Goal: Navigation & Orientation: Find specific page/section

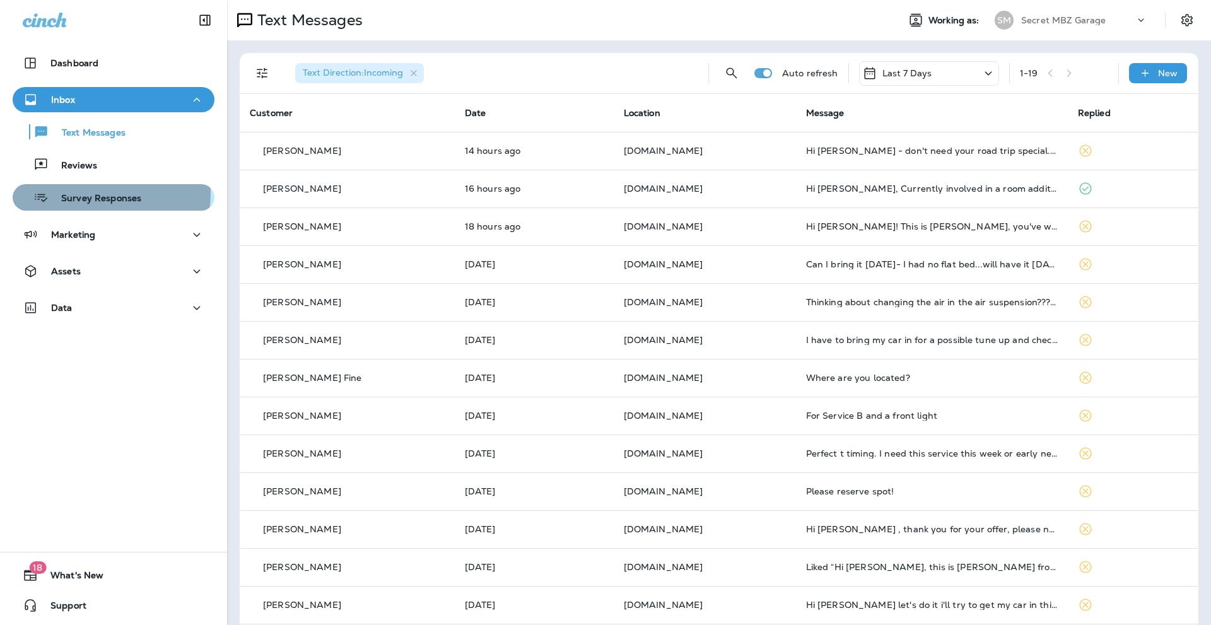
click at [110, 194] on p "Survey Responses" at bounding box center [95, 199] width 93 height 12
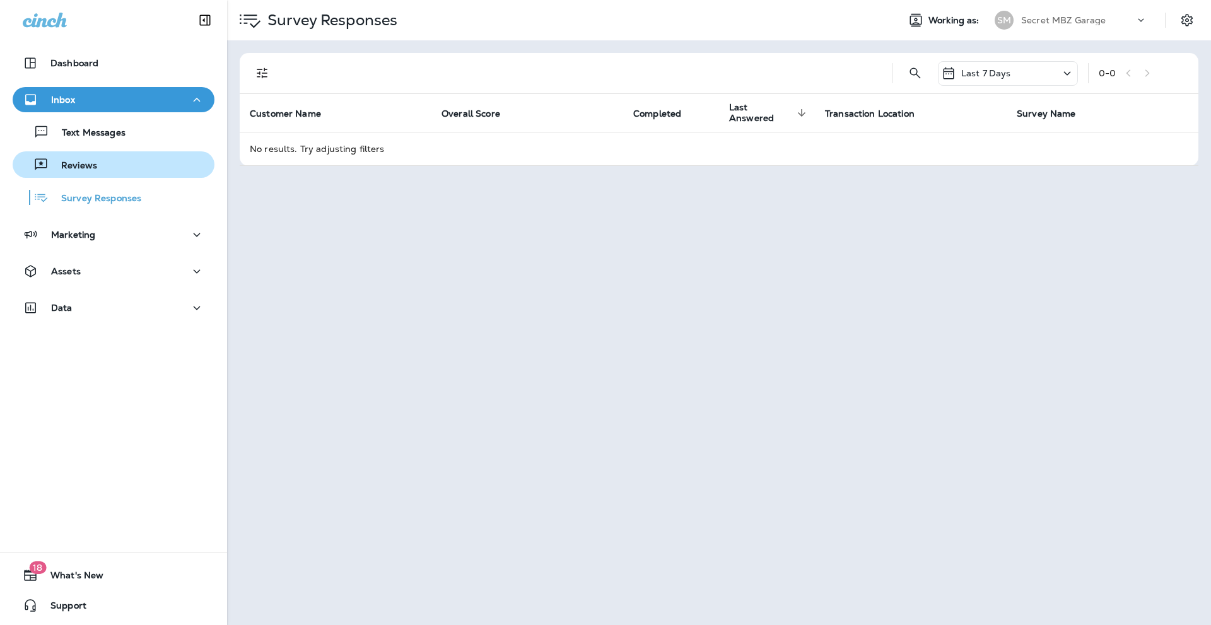
click at [91, 163] on p "Reviews" at bounding box center [73, 166] width 49 height 12
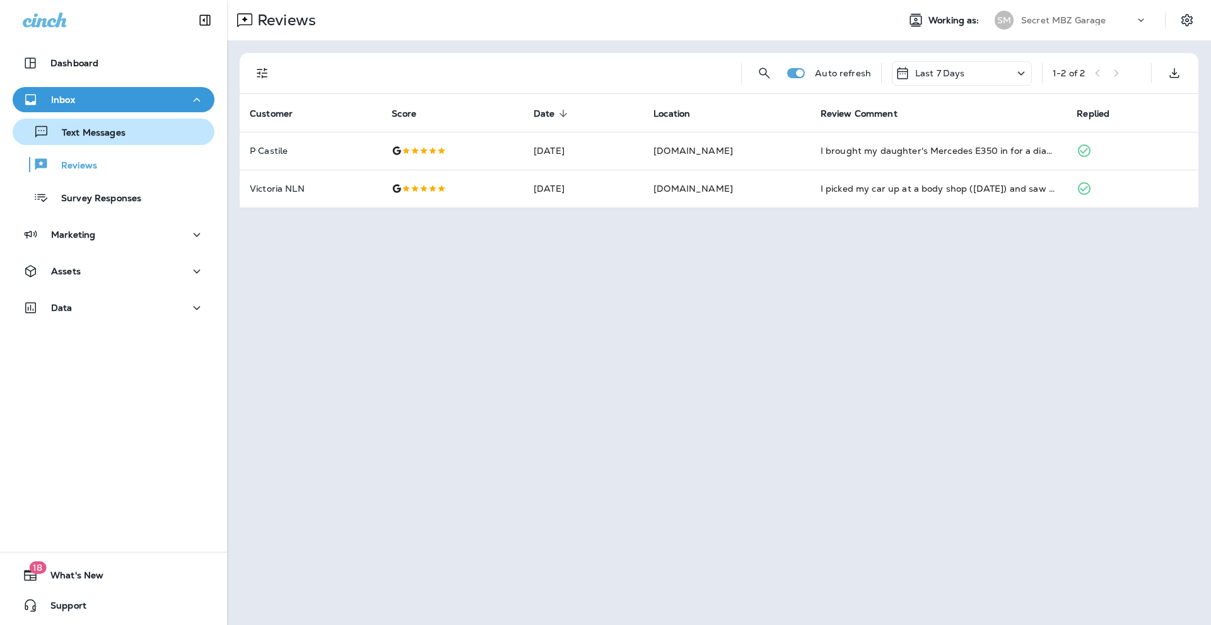
click at [93, 123] on div "Text Messages" at bounding box center [72, 131] width 108 height 19
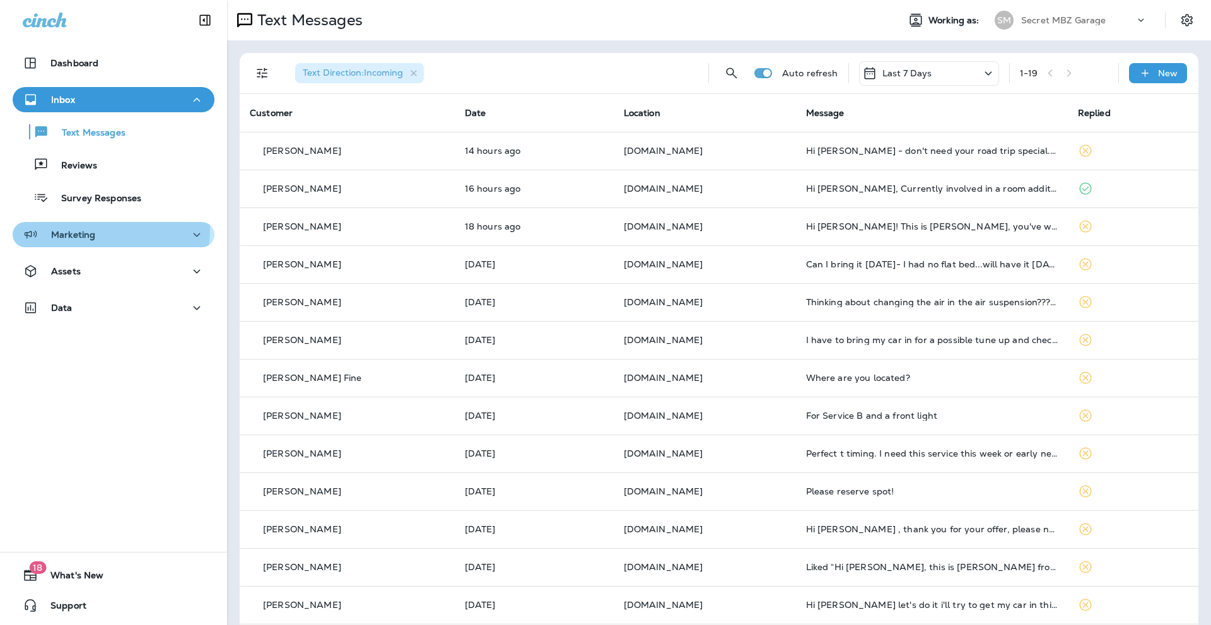
click at [83, 230] on p "Marketing" at bounding box center [73, 235] width 44 height 10
